Goal: Task Accomplishment & Management: Manage account settings

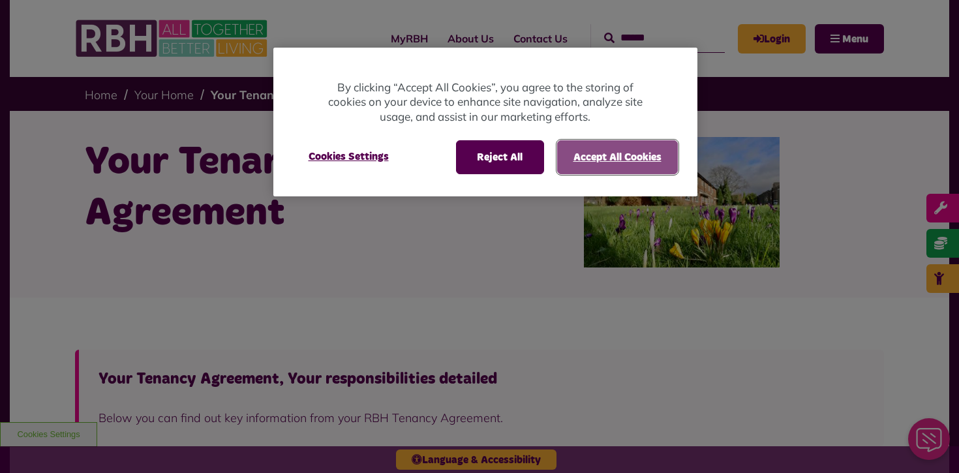
click at [584, 160] on button "Accept All Cookies" at bounding box center [617, 157] width 121 height 34
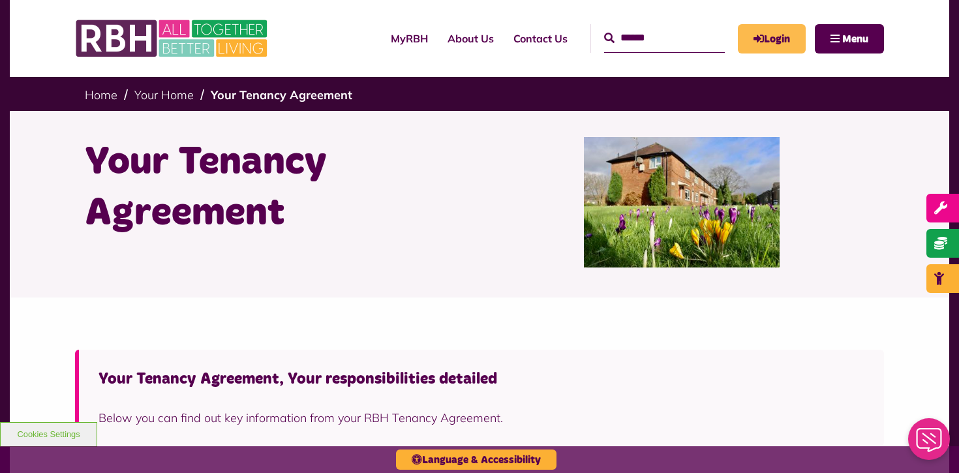
click at [773, 37] on link "Login" at bounding box center [772, 38] width 68 height 29
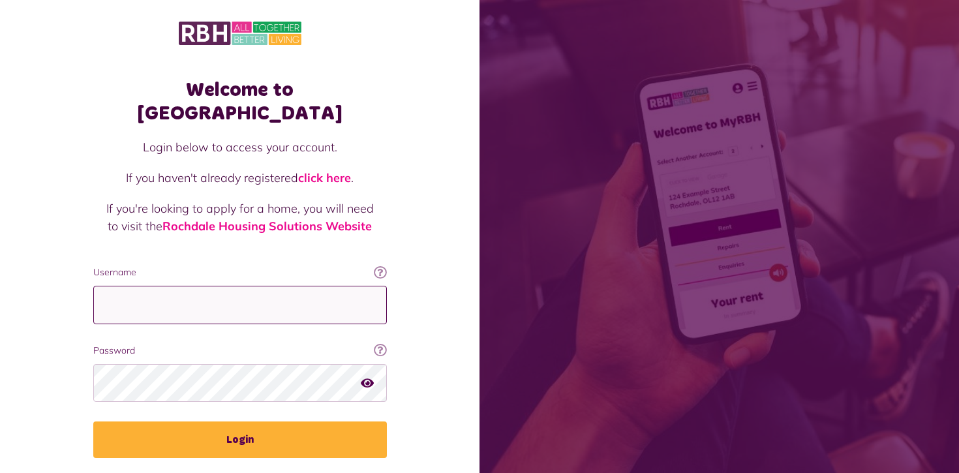
click at [257, 286] on input "Username" at bounding box center [240, 305] width 294 height 39
type input "**********"
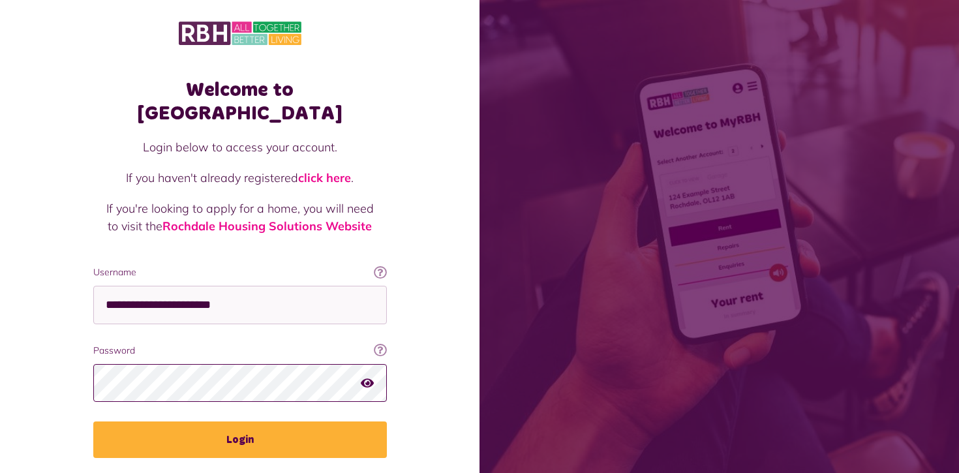
click at [93, 422] on button "Login" at bounding box center [240, 440] width 294 height 37
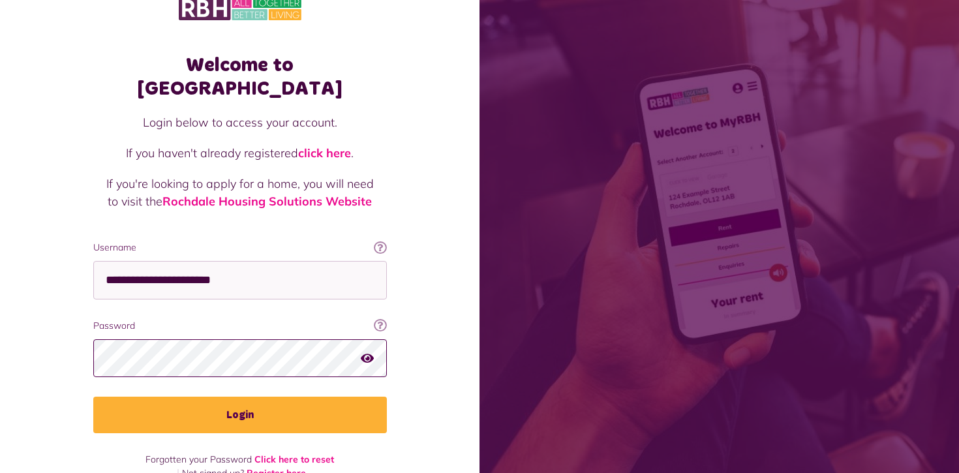
scroll to position [27, 0]
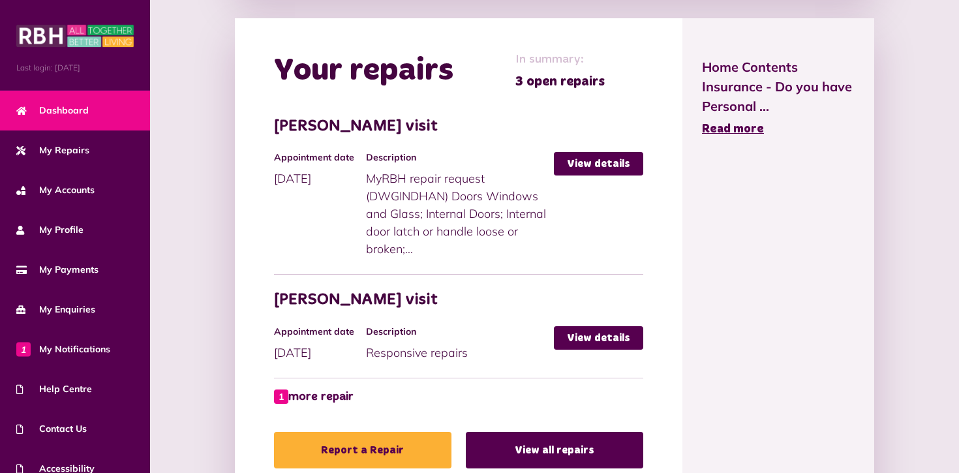
scroll to position [582, 0]
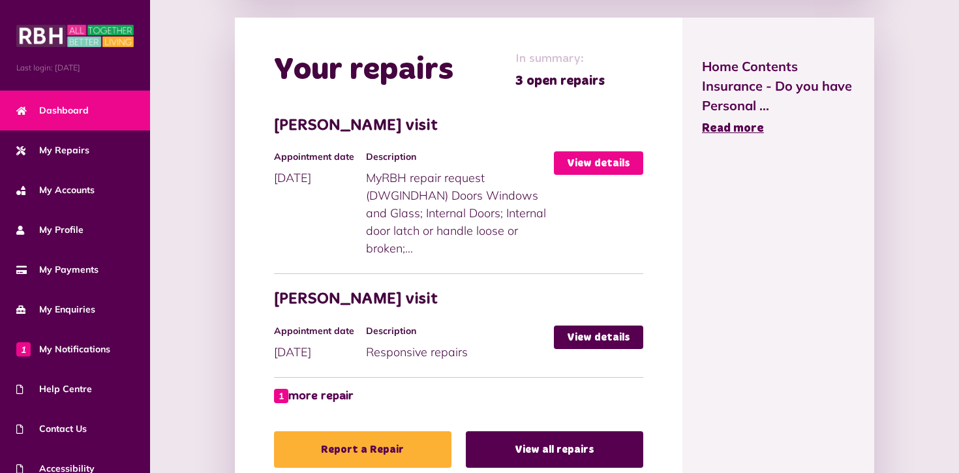
click at [595, 167] on link "View details" at bounding box center [598, 162] width 89 height 23
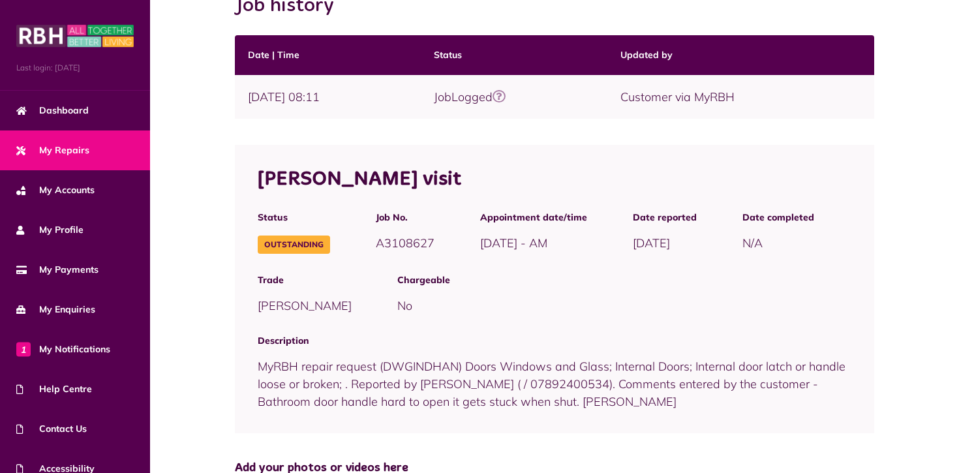
scroll to position [232, 0]
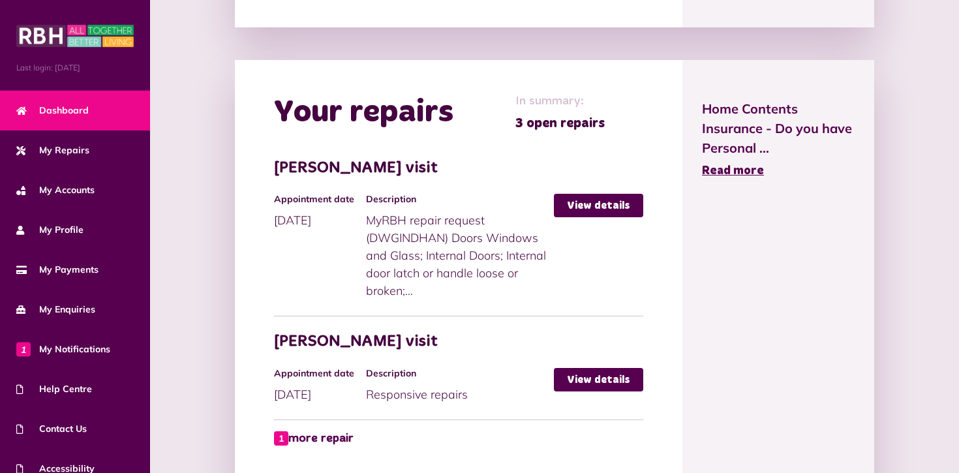
scroll to position [694, 0]
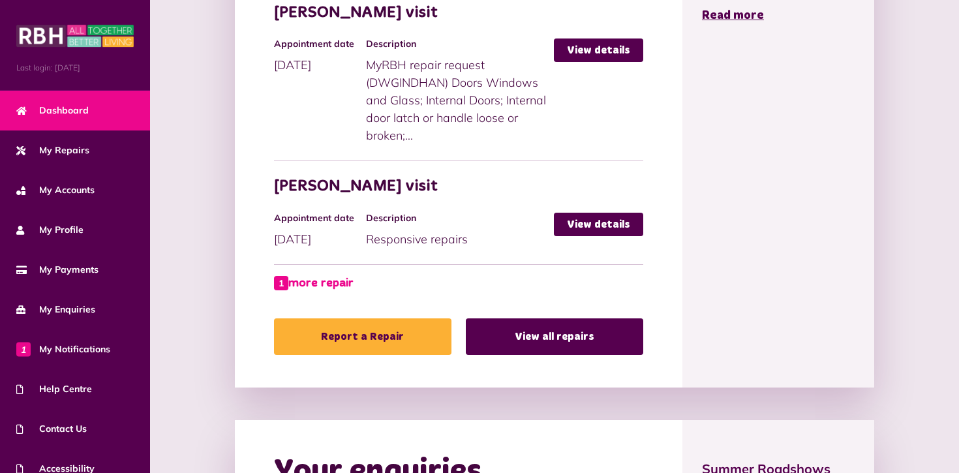
click at [325, 281] on link "1 more repair" at bounding box center [314, 284] width 80 height 18
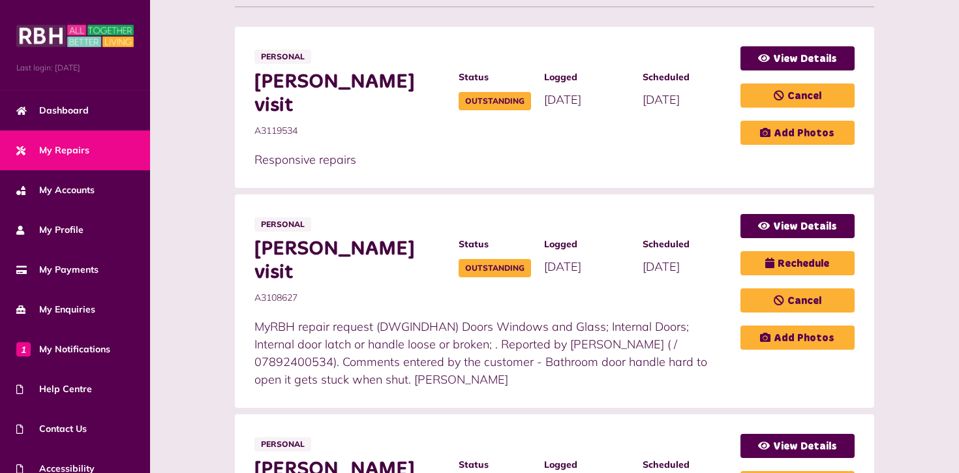
scroll to position [259, 0]
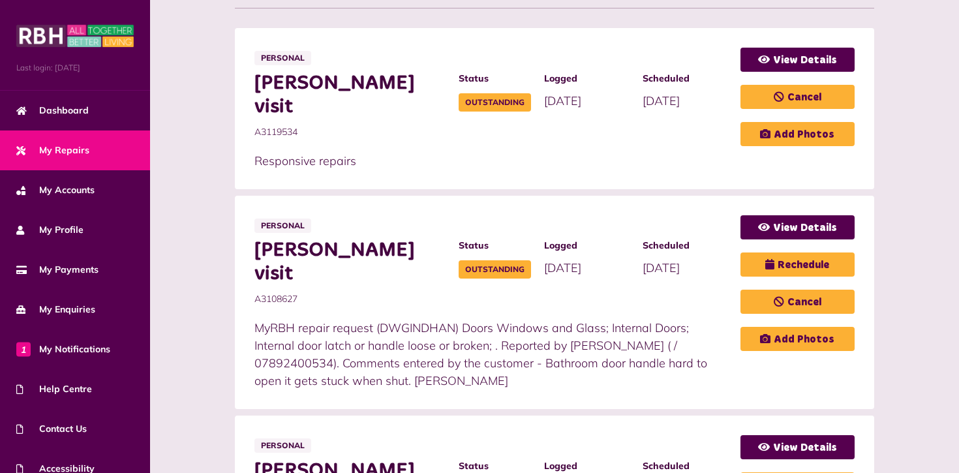
drag, startPoint x: 567, startPoint y: 335, endPoint x: 215, endPoint y: 299, distance: 354.3
click at [339, 239] on span "[PERSON_NAME] visit" at bounding box center [350, 262] width 191 height 47
click at [788, 215] on link "View Details" at bounding box center [798, 227] width 114 height 24
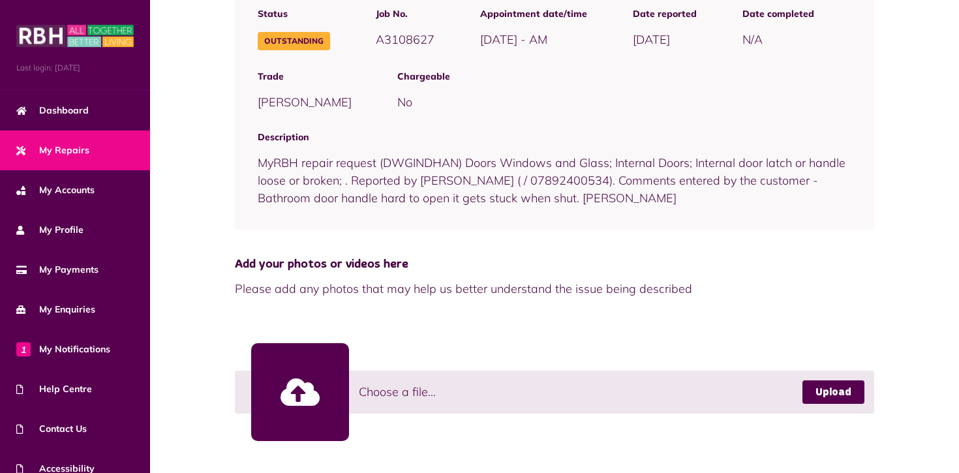
scroll to position [437, 0]
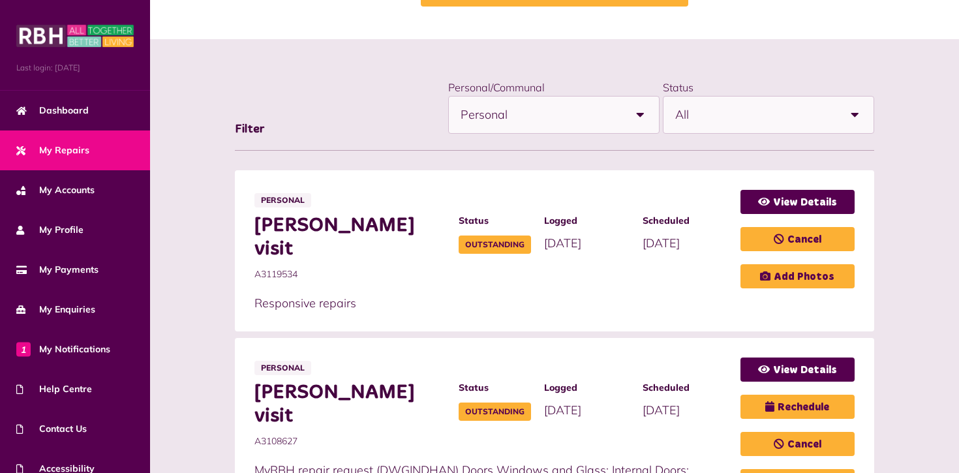
scroll to position [116, 0]
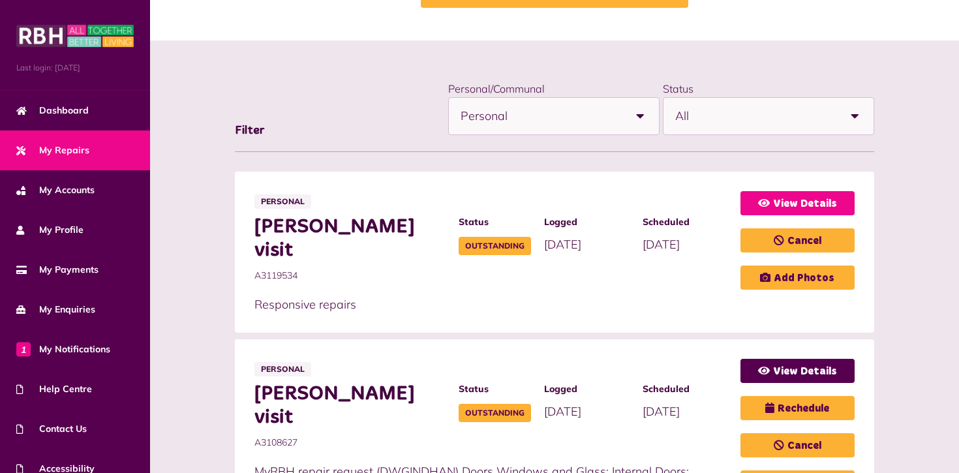
click at [780, 205] on link "View Details" at bounding box center [798, 203] width 114 height 24
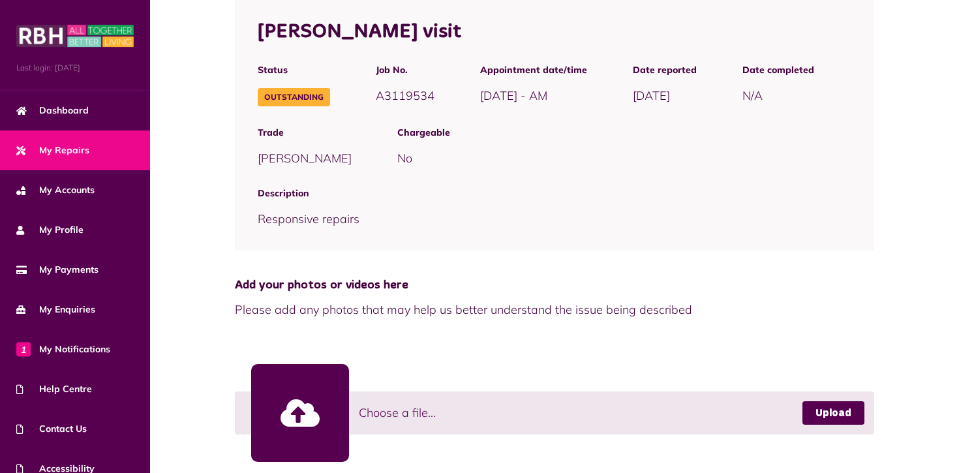
scroll to position [406, 0]
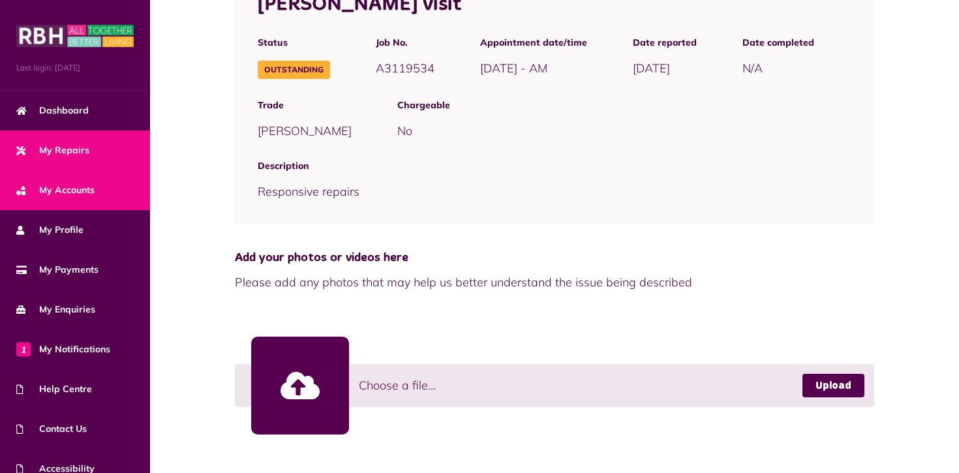
click at [84, 183] on span "My Accounts" at bounding box center [55, 190] width 78 height 14
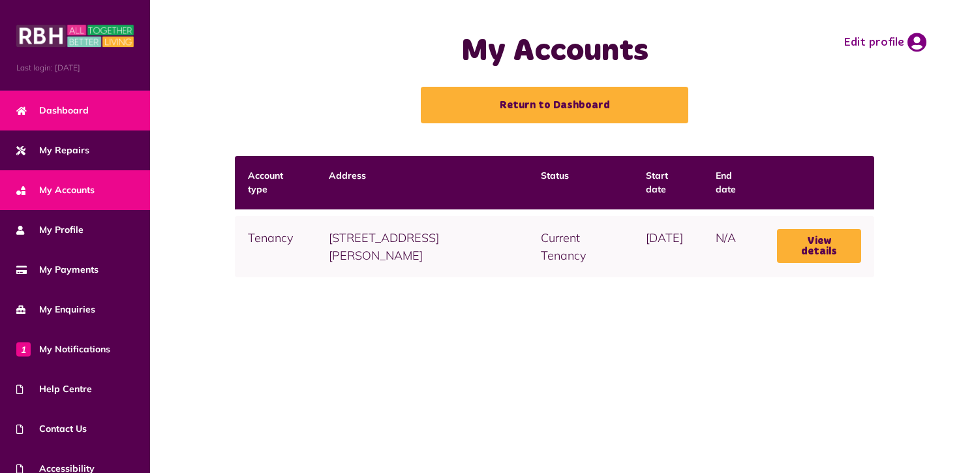
click at [68, 94] on link "Dashboard" at bounding box center [75, 111] width 150 height 40
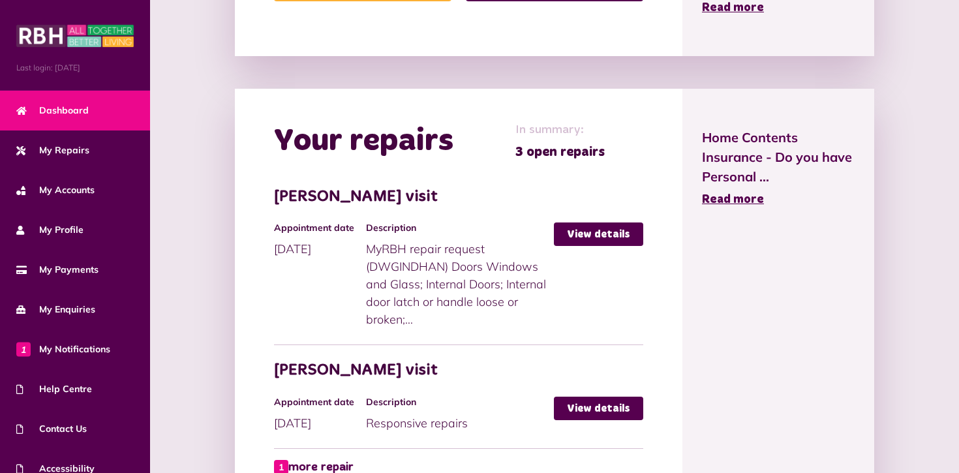
scroll to position [597, 0]
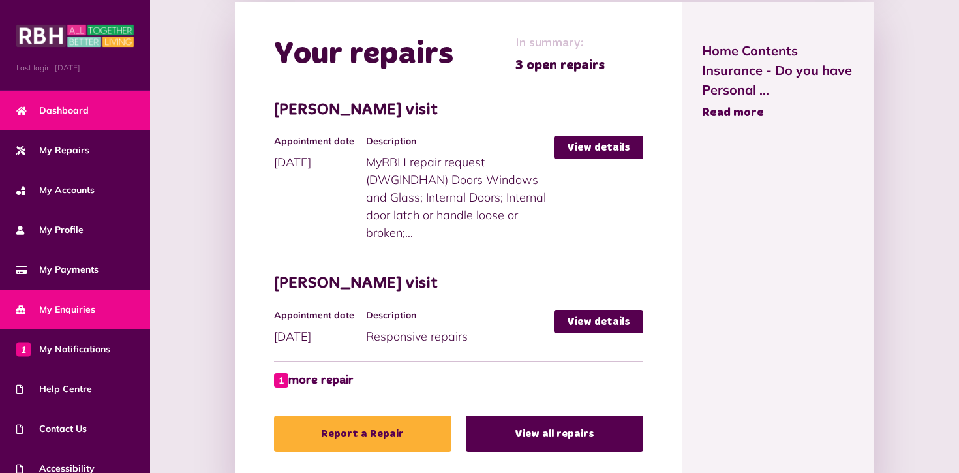
click at [64, 308] on span "My Enquiries" at bounding box center [55, 310] width 79 height 14
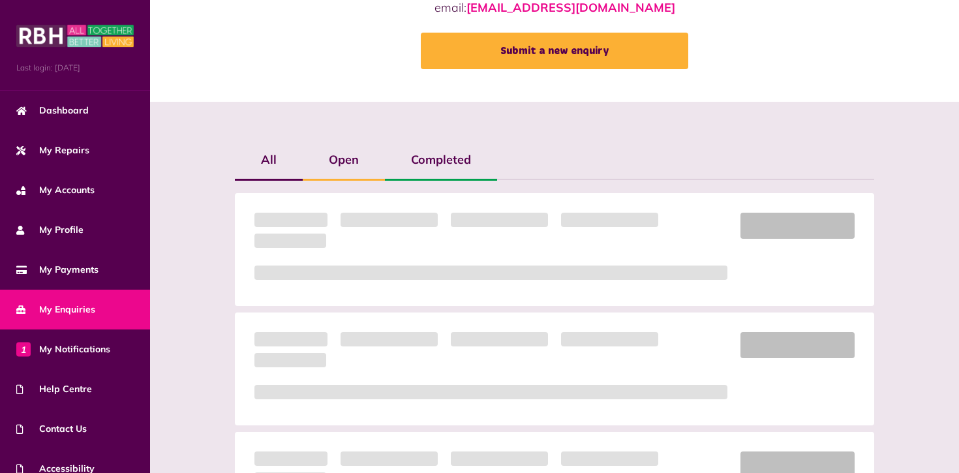
scroll to position [179, 0]
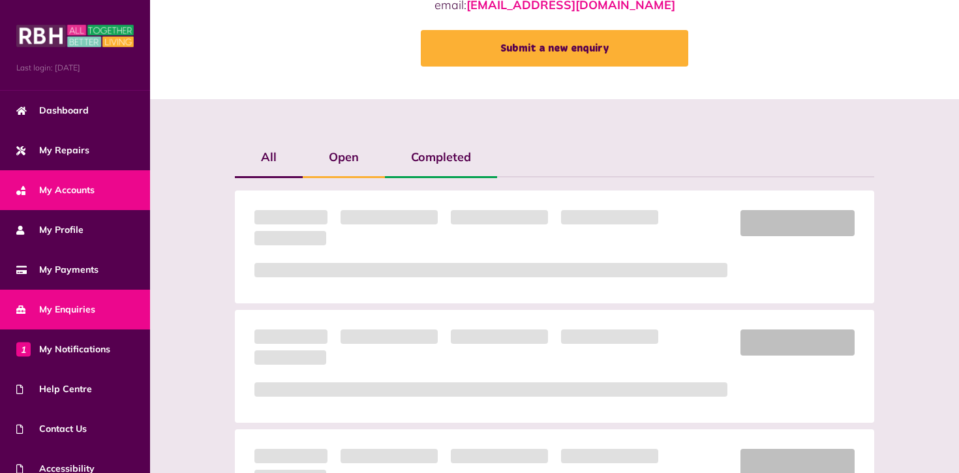
click at [97, 185] on link "My Accounts" at bounding box center [75, 190] width 150 height 40
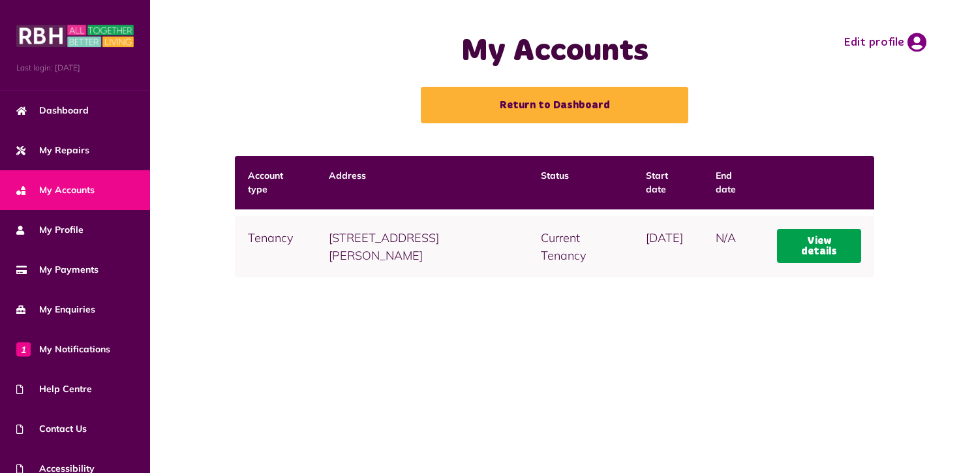
click at [829, 248] on link "View details" at bounding box center [819, 246] width 84 height 34
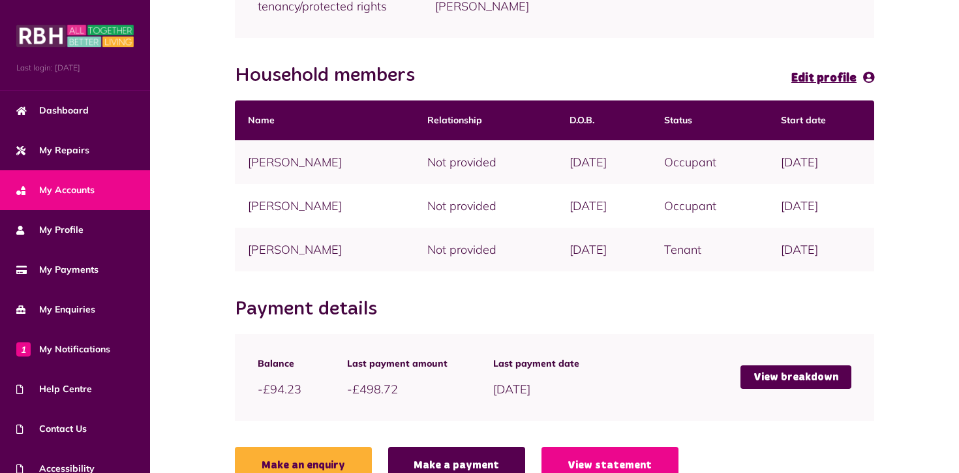
scroll to position [260, 0]
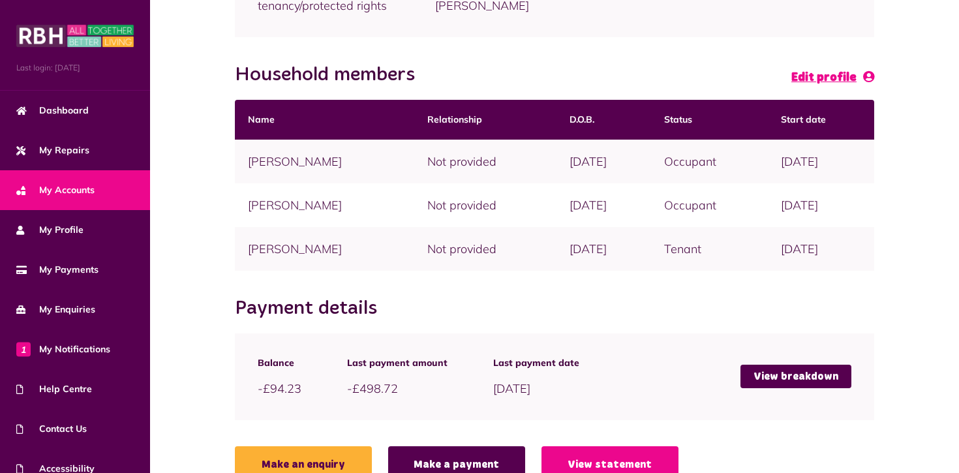
click at [822, 84] on span "Edit profile" at bounding box center [824, 78] width 65 height 12
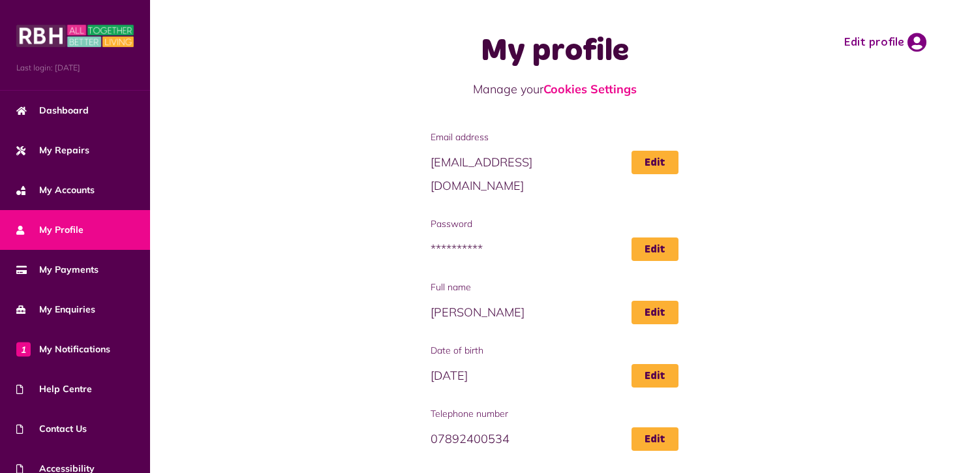
scroll to position [149, 0]
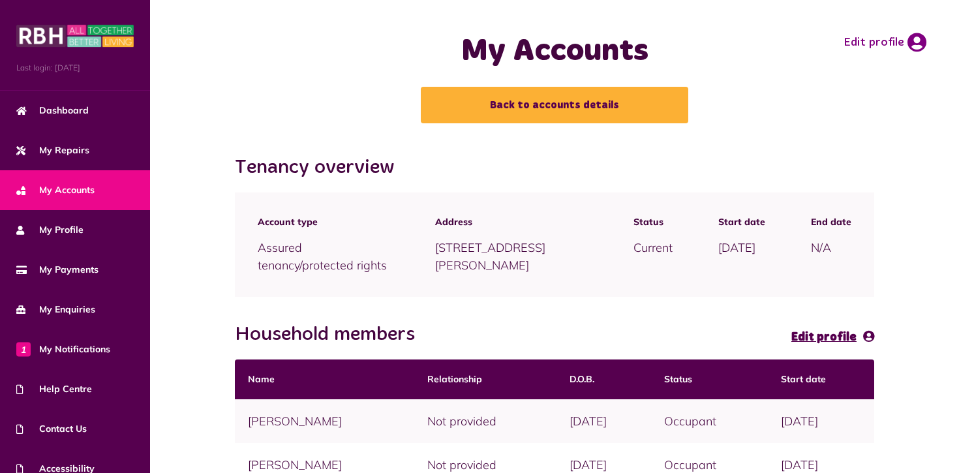
scroll to position [260, 0]
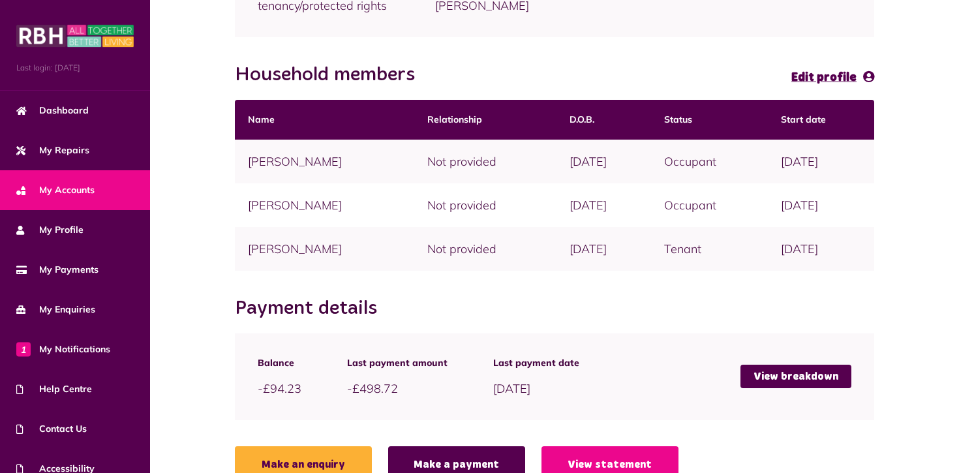
drag, startPoint x: 627, startPoint y: 227, endPoint x: 441, endPoint y: 223, distance: 185.4
click at [443, 223] on tr "Mr Peter Carter Not provided 04/01/1998 Occupant 04/09/2006" at bounding box center [555, 205] width 640 height 44
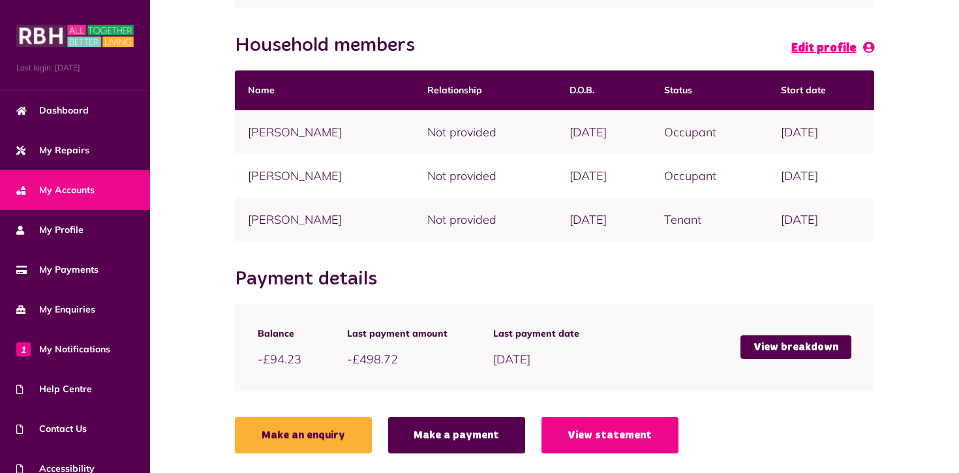
click at [838, 52] on span "Edit profile" at bounding box center [824, 48] width 65 height 12
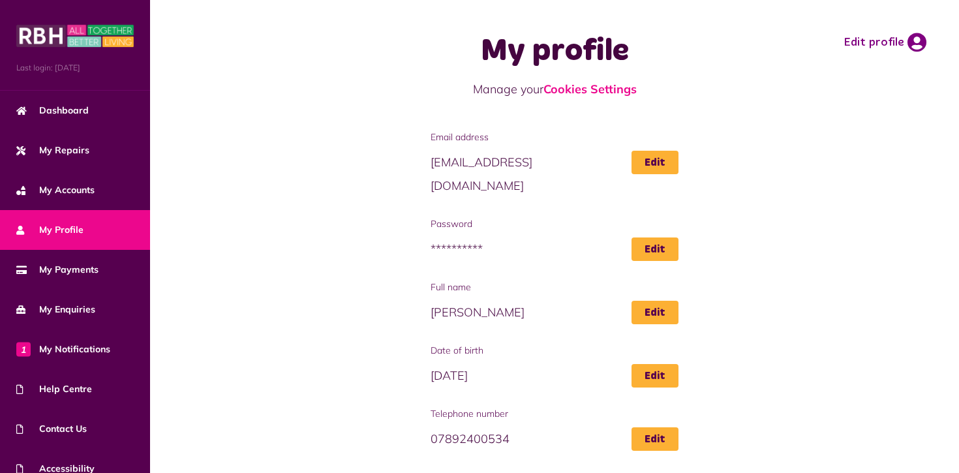
scroll to position [149, 0]
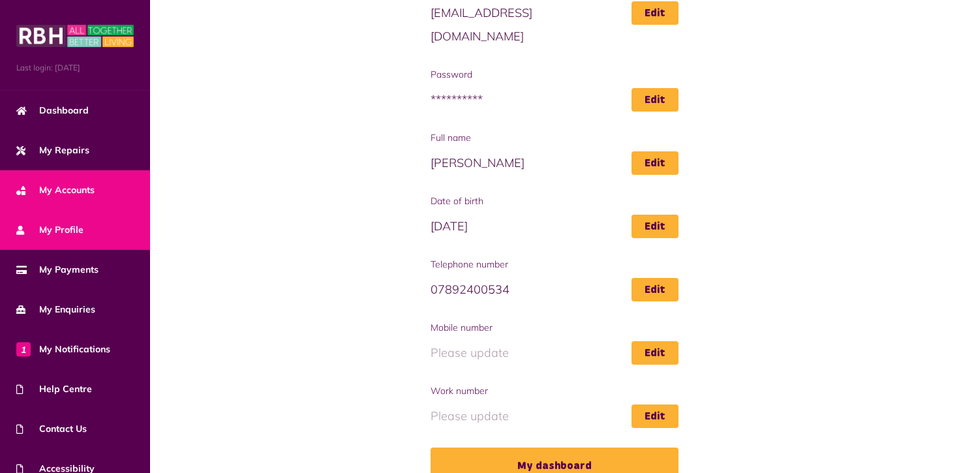
click at [57, 186] on span "My Accounts" at bounding box center [55, 190] width 78 height 14
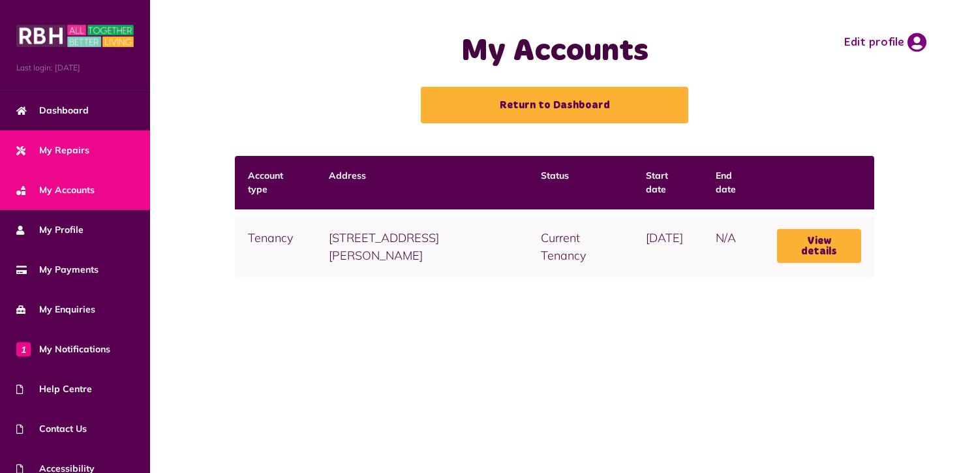
click at [72, 153] on span "My Repairs" at bounding box center [52, 151] width 73 height 14
